Goal: Task Accomplishment & Management: Complete application form

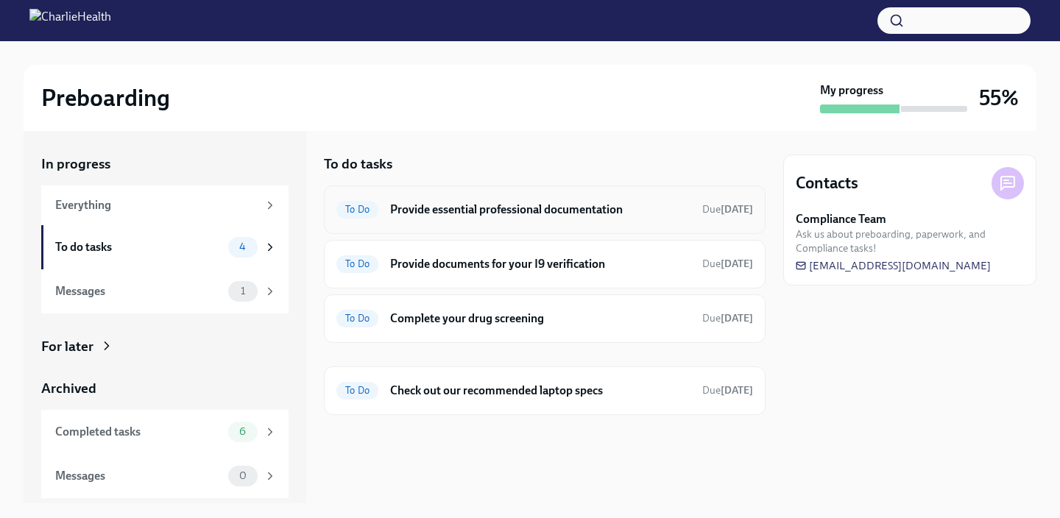
click at [559, 213] on h6 "Provide essential professional documentation" at bounding box center [540, 210] width 300 height 16
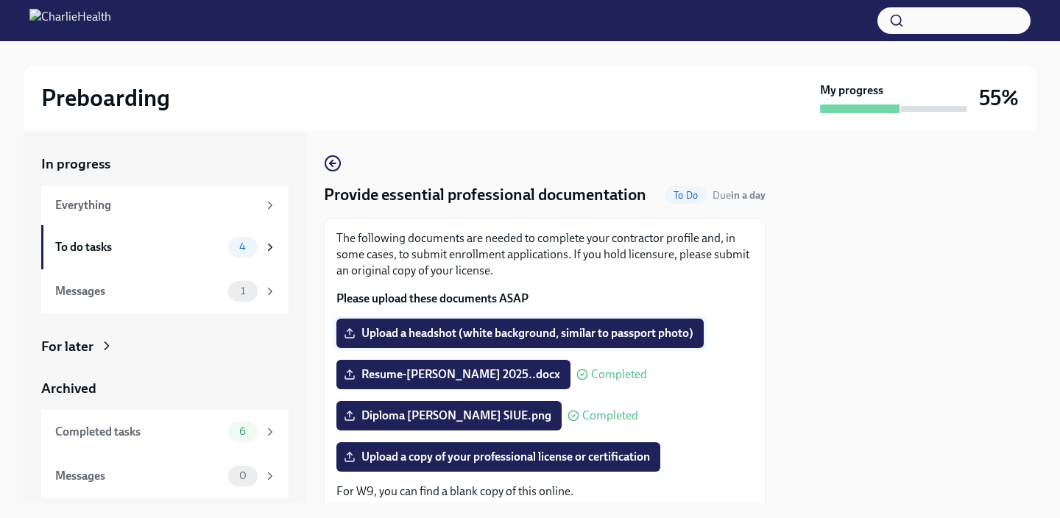
click at [519, 334] on span "Upload a headshot (white background, similar to passport photo)" at bounding box center [520, 333] width 347 height 15
click at [0, 0] on input "Upload a headshot (white background, similar to passport photo)" at bounding box center [0, 0] width 0 height 0
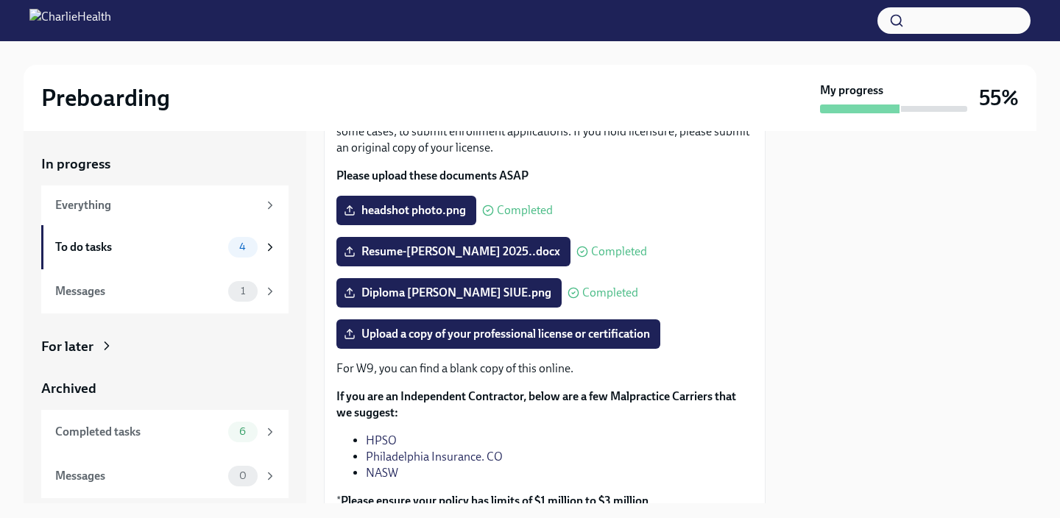
scroll to position [124, 0]
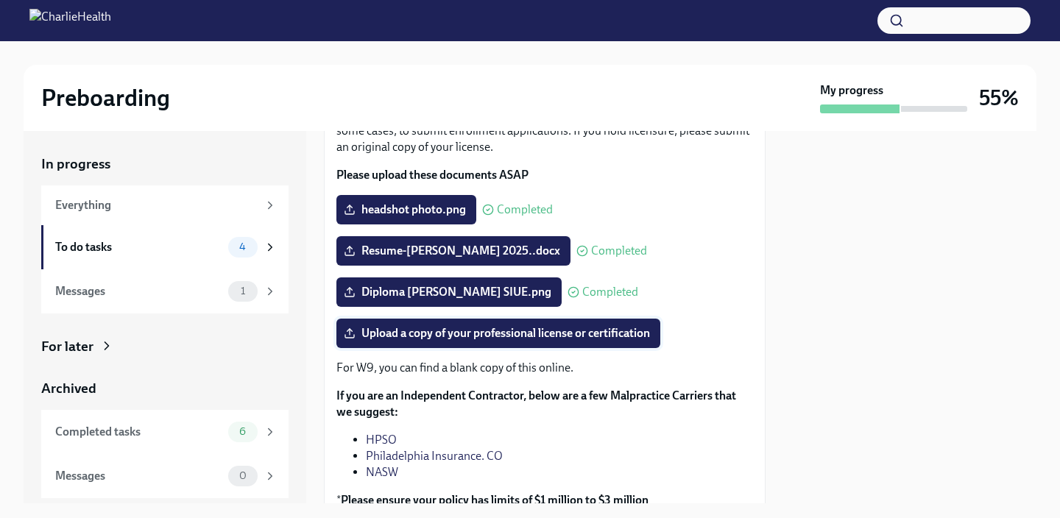
click at [517, 332] on span "Upload a copy of your professional license or certification" at bounding box center [498, 333] width 303 height 15
click at [0, 0] on input "Upload a copy of your professional license or certification" at bounding box center [0, 0] width 0 height 0
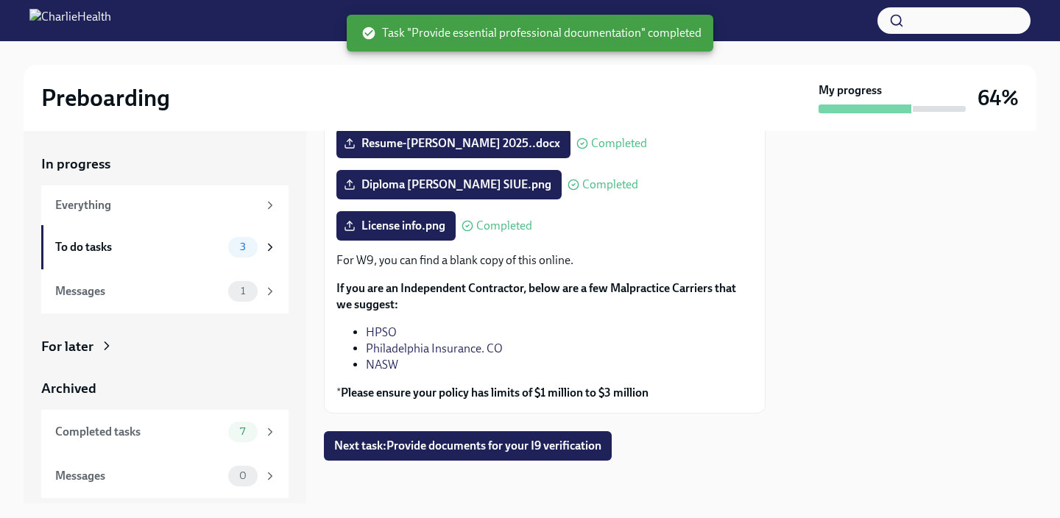
scroll to position [232, 0]
click at [244, 240] on div "3" at bounding box center [242, 247] width 29 height 21
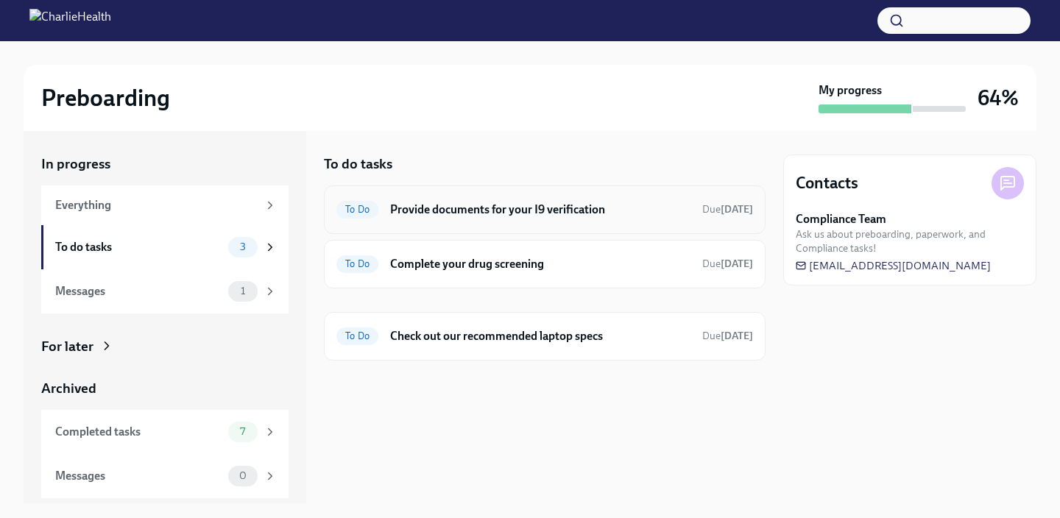
click at [446, 205] on h6 "Provide documents for your I9 verification" at bounding box center [540, 210] width 300 height 16
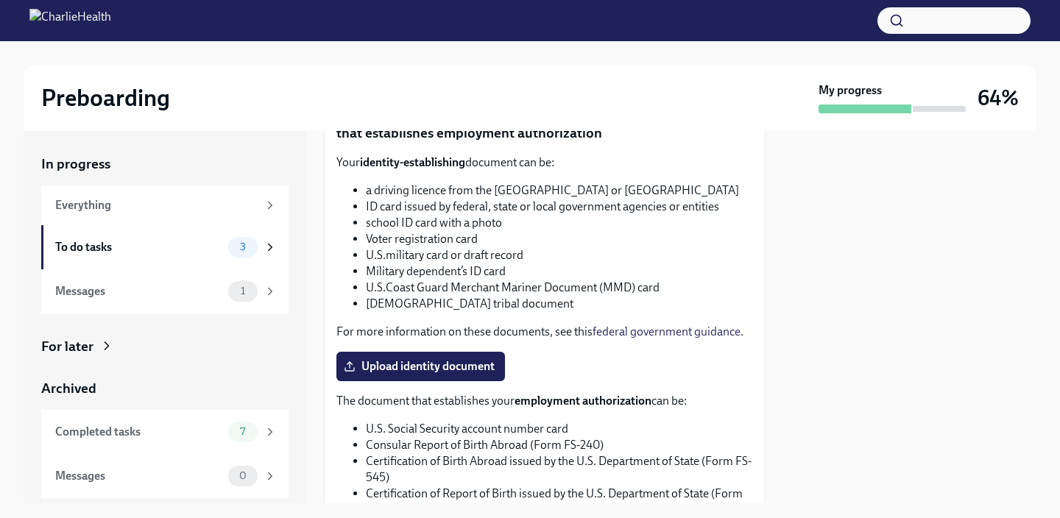
scroll to position [574, 0]
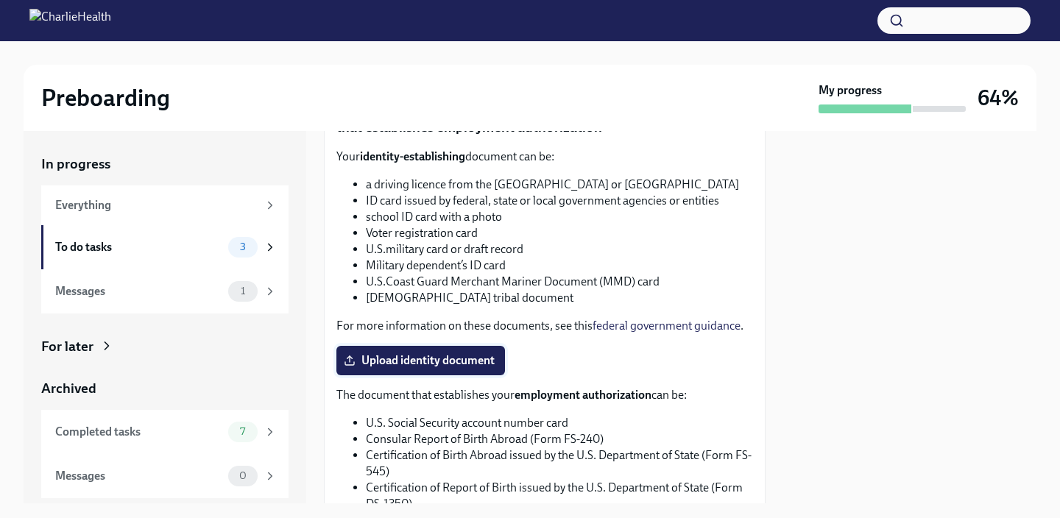
click at [454, 365] on span "Upload identity document" at bounding box center [421, 360] width 148 height 15
click at [0, 0] on input "Upload identity document" at bounding box center [0, 0] width 0 height 0
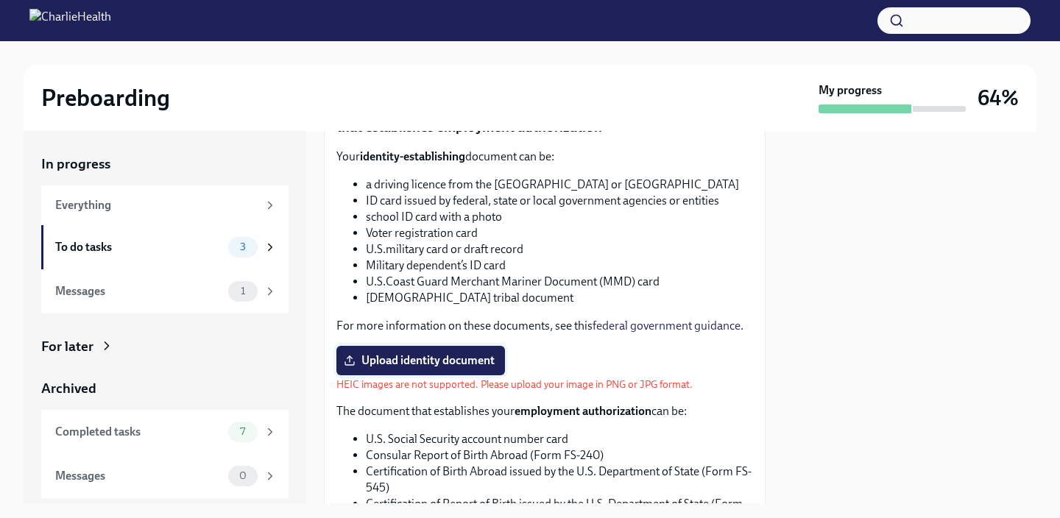
click at [391, 355] on span "Upload identity document" at bounding box center [421, 360] width 148 height 15
click at [0, 0] on input "Upload identity document" at bounding box center [0, 0] width 0 height 0
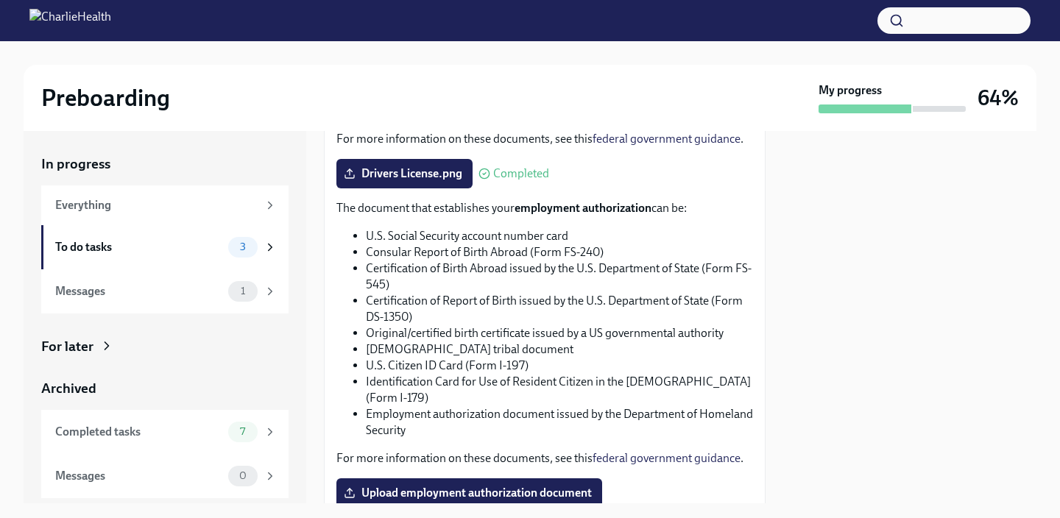
scroll to position [787, 0]
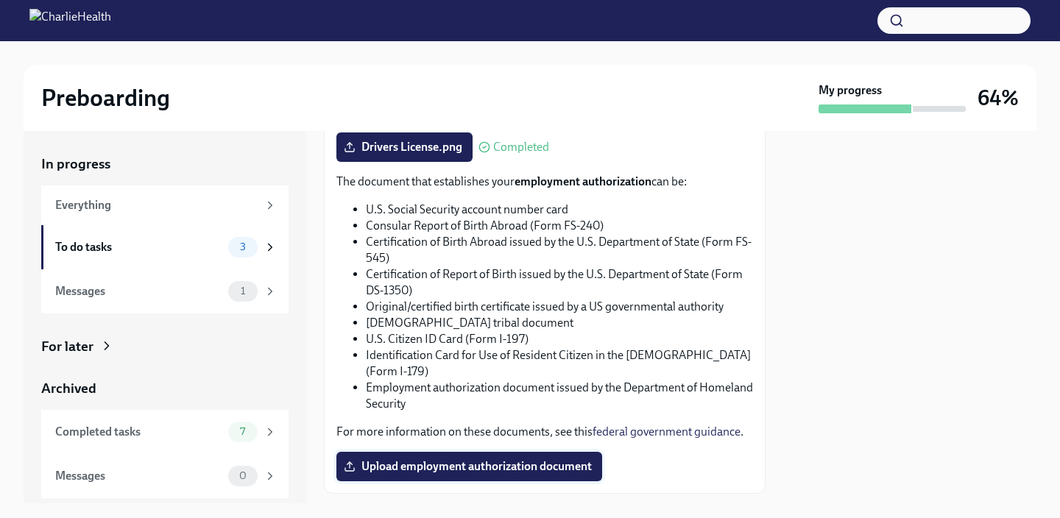
click at [539, 463] on span "Upload employment authorization document" at bounding box center [469, 466] width 245 height 15
click at [0, 0] on input "Upload employment authorization document" at bounding box center [0, 0] width 0 height 0
click at [463, 467] on span "Upload employment authorization document" at bounding box center [469, 466] width 245 height 15
click at [0, 0] on input "Upload employment authorization document" at bounding box center [0, 0] width 0 height 0
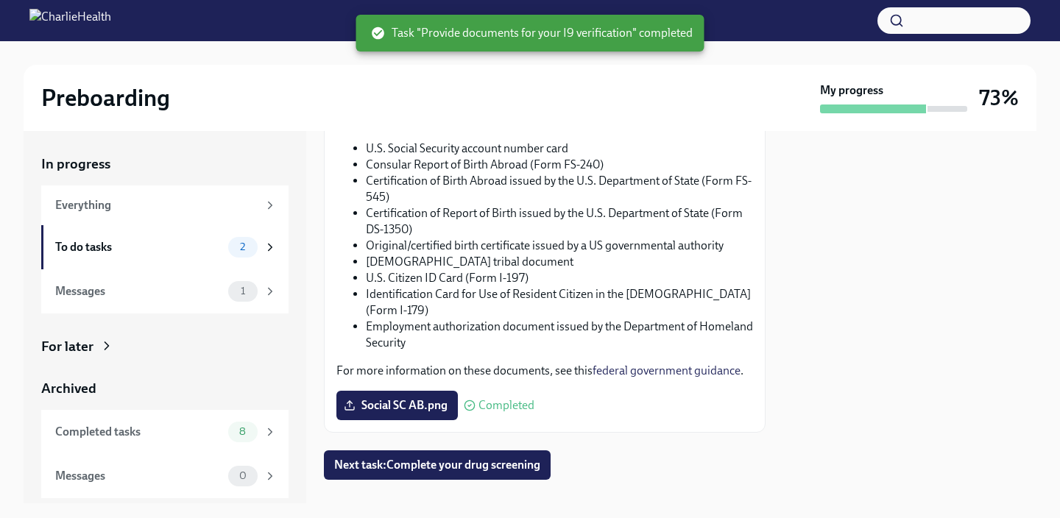
scroll to position [872, 0]
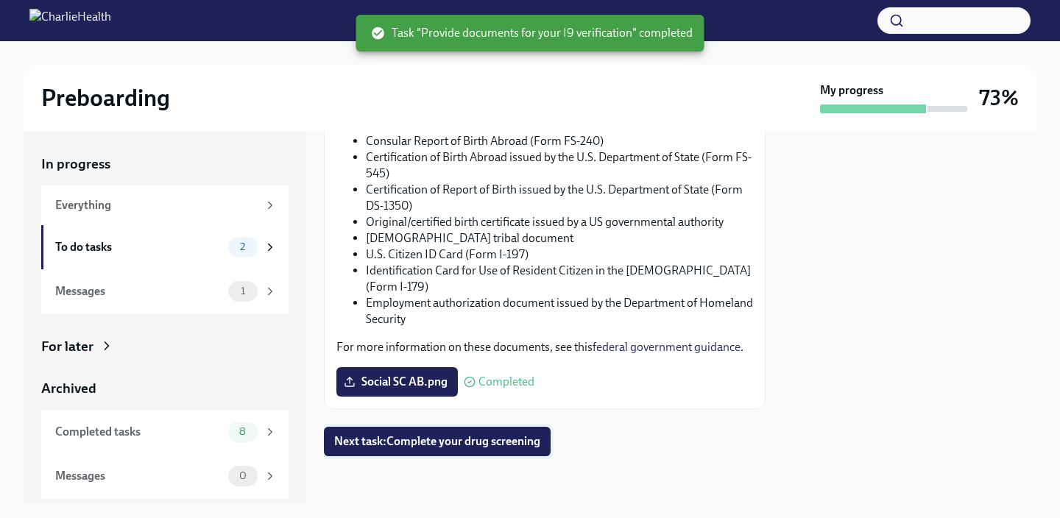
click at [497, 445] on span "Next task : Complete your drug screening" at bounding box center [437, 441] width 206 height 15
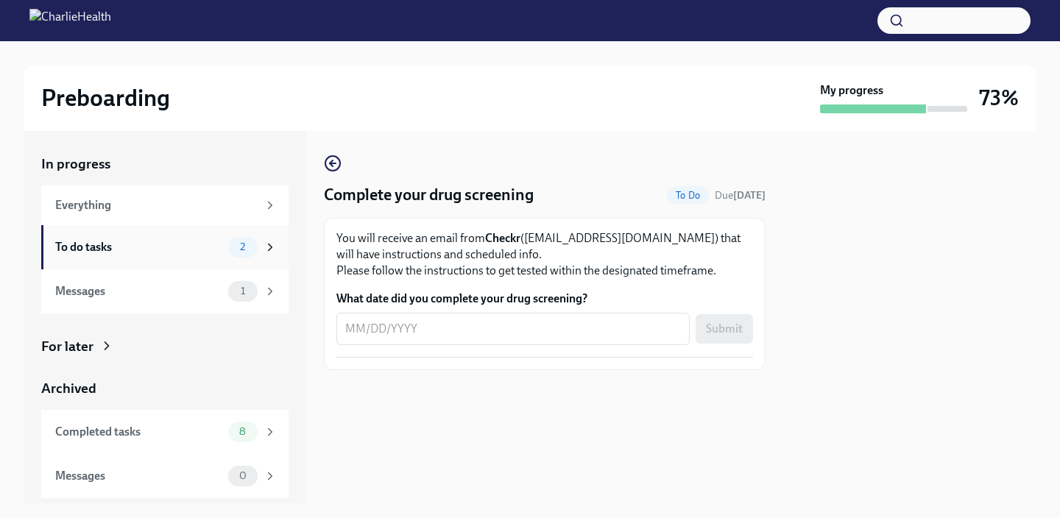
click at [176, 244] on div "To do tasks" at bounding box center [138, 247] width 167 height 16
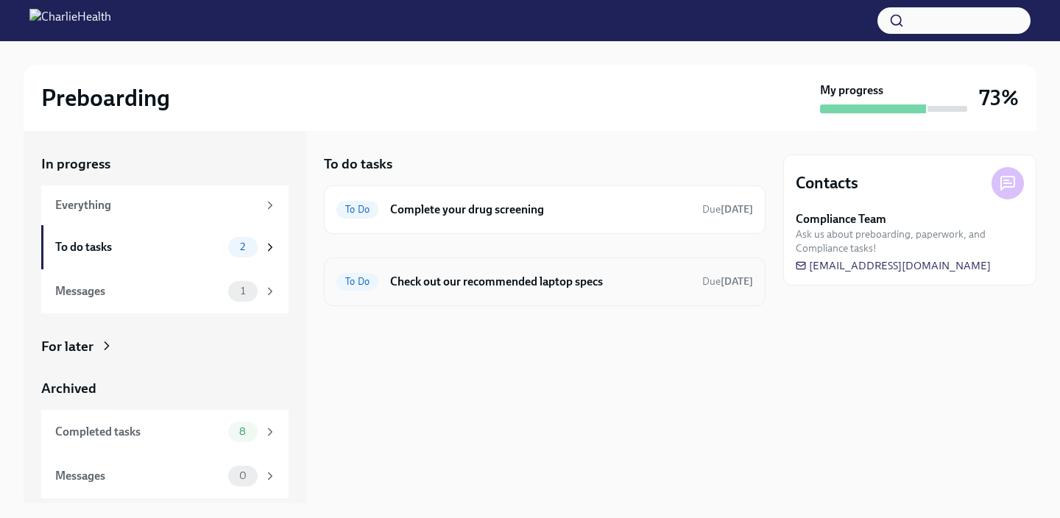
click at [352, 286] on span "To Do" at bounding box center [357, 281] width 42 height 11
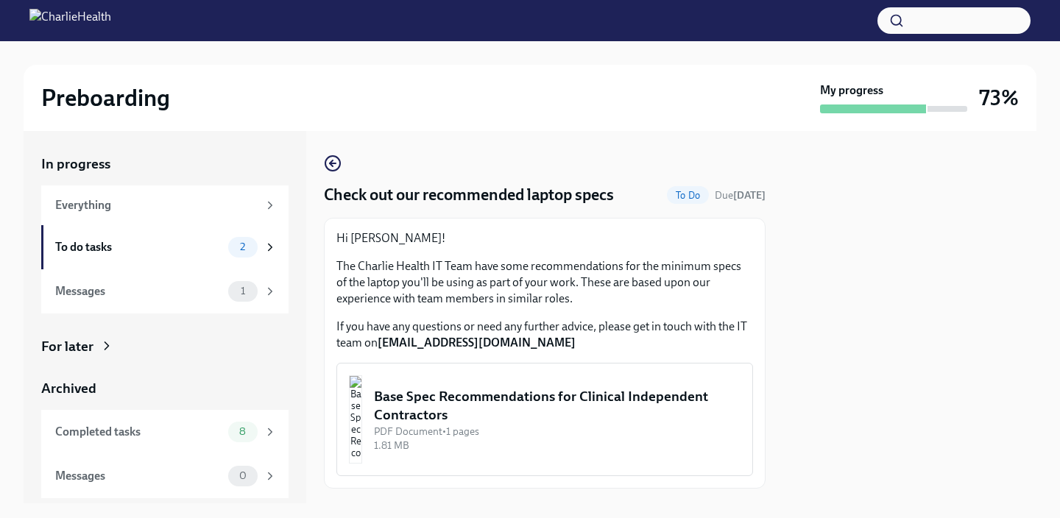
scroll to position [79, 0]
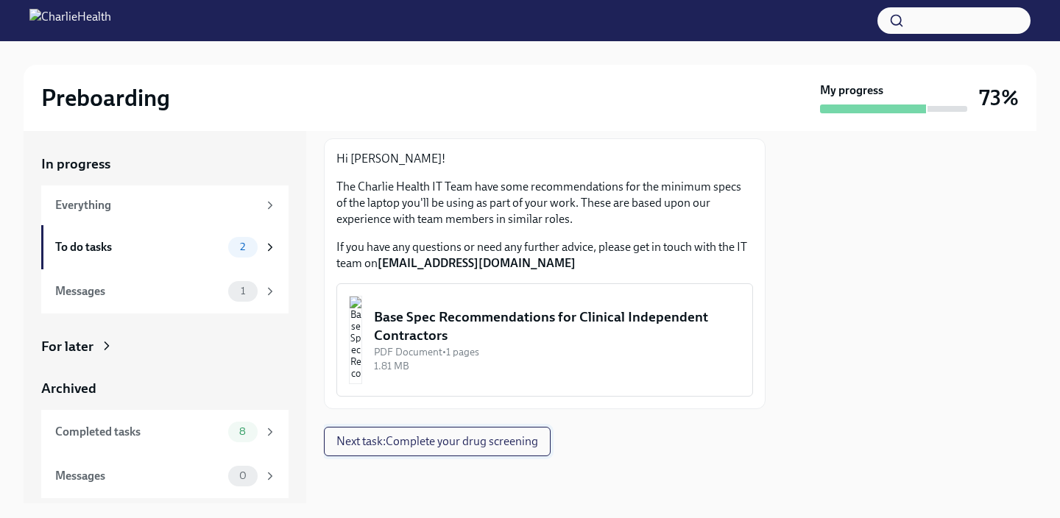
click at [383, 443] on span "Next task : Complete your drug screening" at bounding box center [437, 441] width 202 height 15
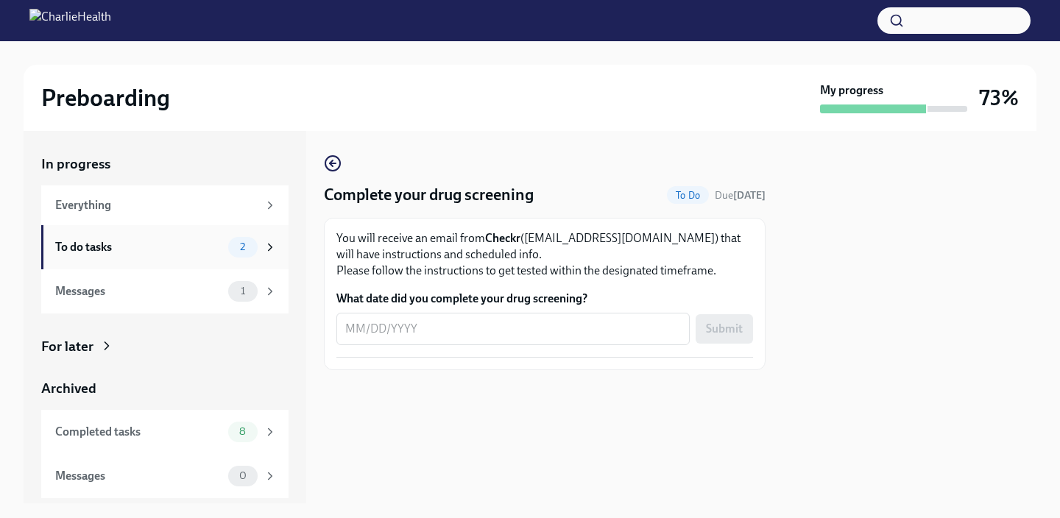
click at [162, 250] on div "To do tasks" at bounding box center [138, 247] width 167 height 16
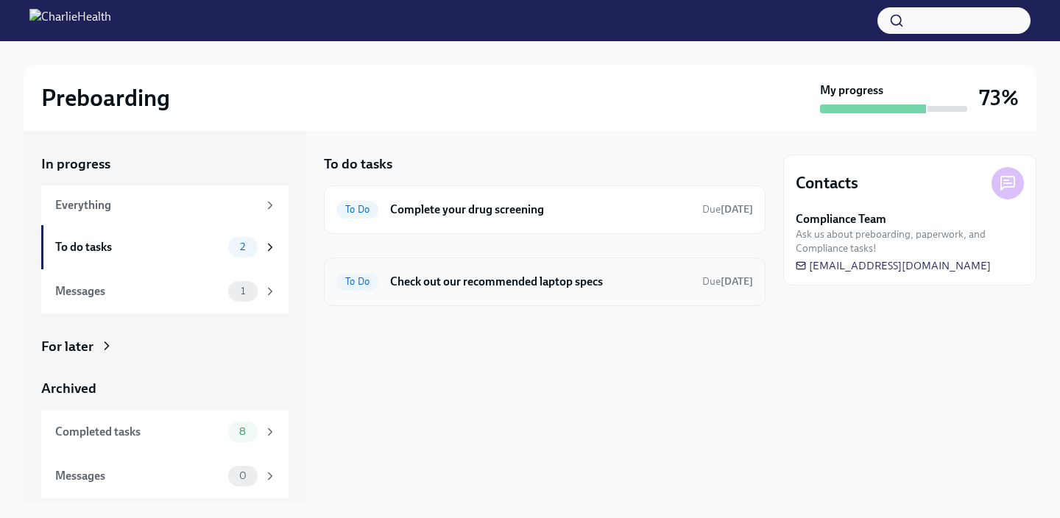
click at [508, 288] on h6 "Check out our recommended laptop specs" at bounding box center [540, 282] width 300 height 16
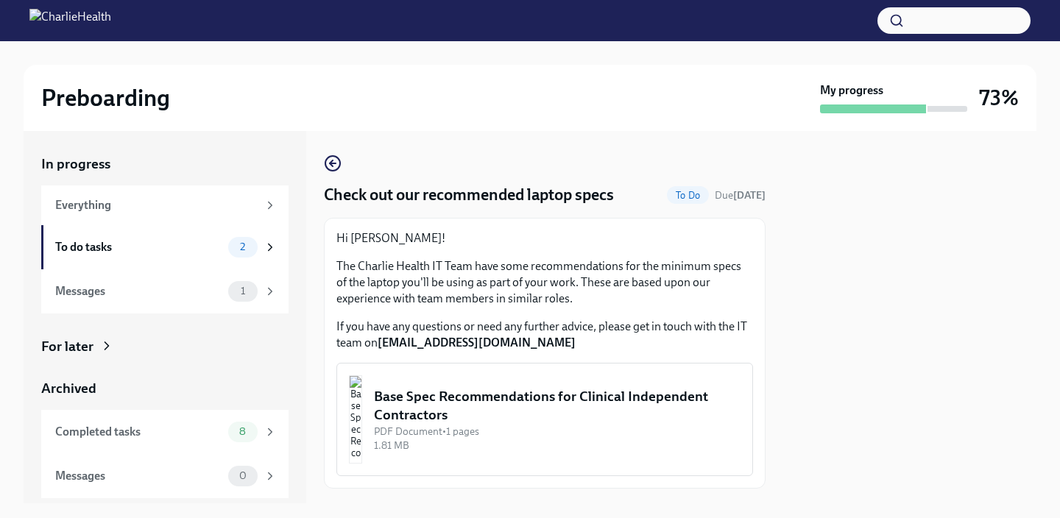
click at [687, 194] on span "To Do" at bounding box center [688, 195] width 42 height 11
click at [333, 159] on icon "button" at bounding box center [333, 164] width 18 height 18
